Goal: Task Accomplishment & Management: Manage account settings

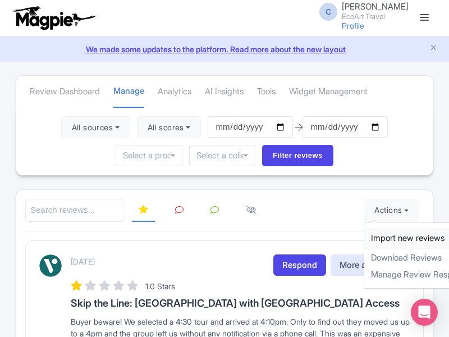
click at [379, 238] on link "Import new reviews" at bounding box center [430, 238] width 132 height 22
